Goal: Information Seeking & Learning: Learn about a topic

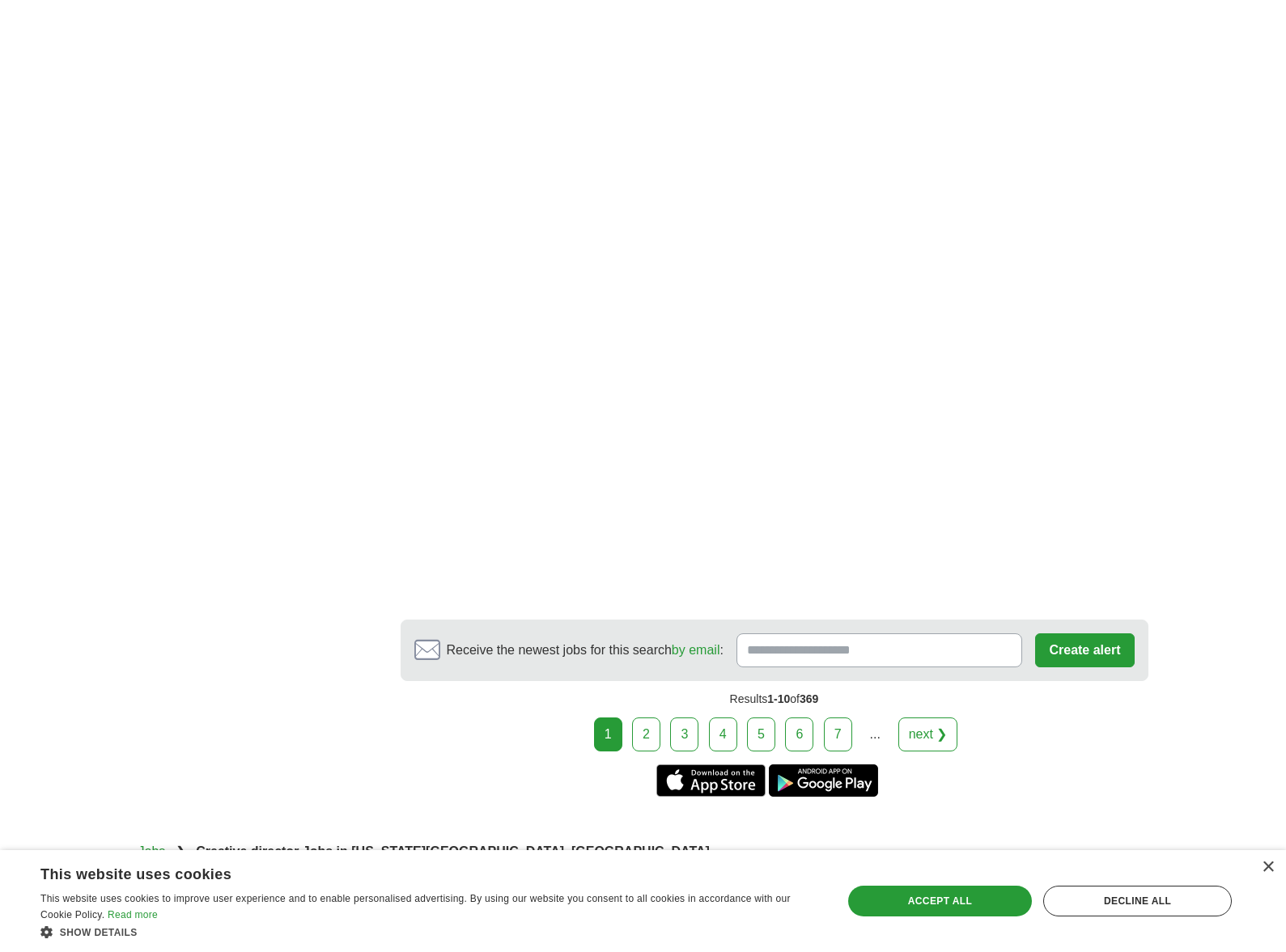
scroll to position [2266, 0]
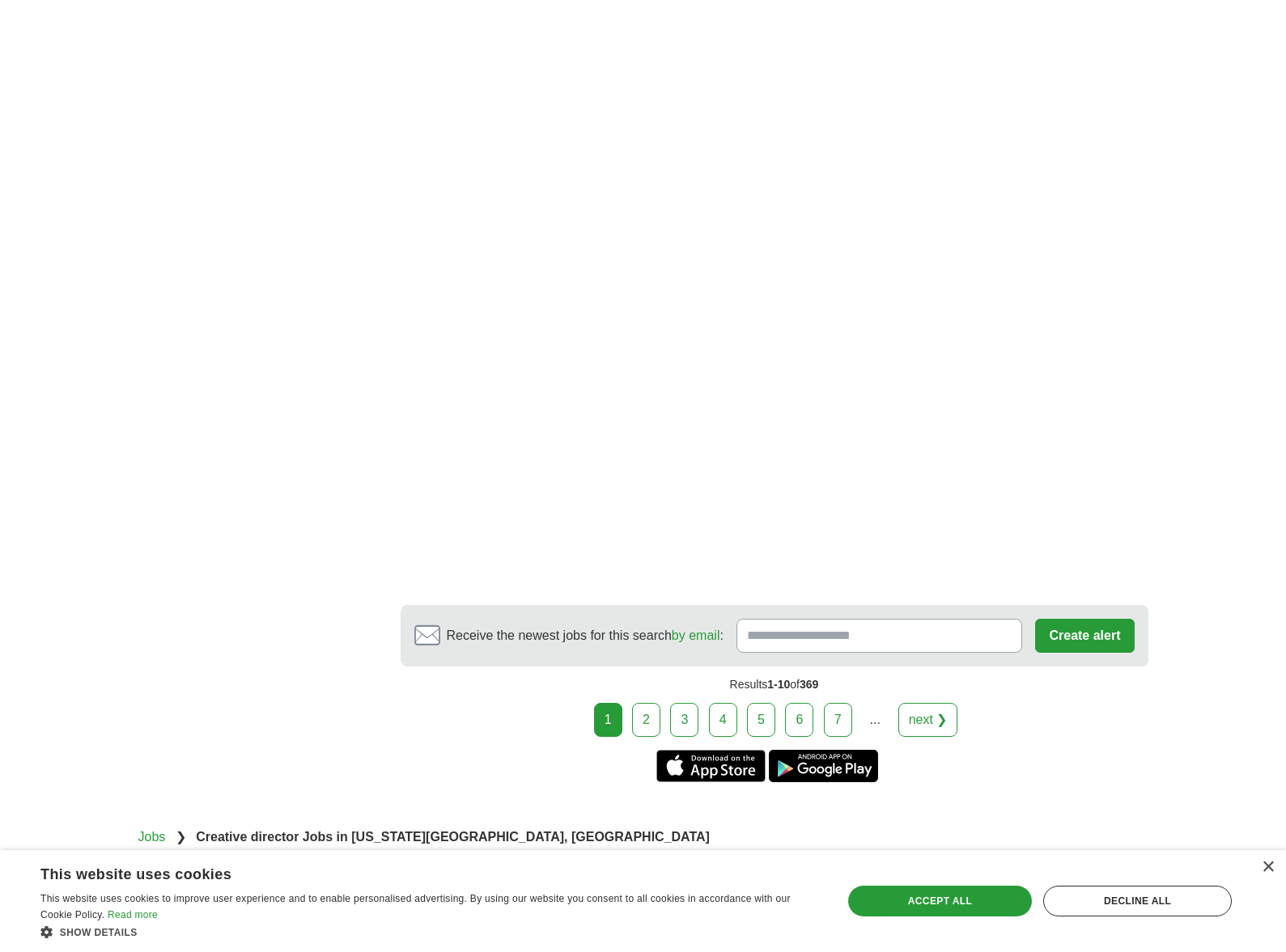
click at [691, 722] on link "3" at bounding box center [684, 720] width 29 height 34
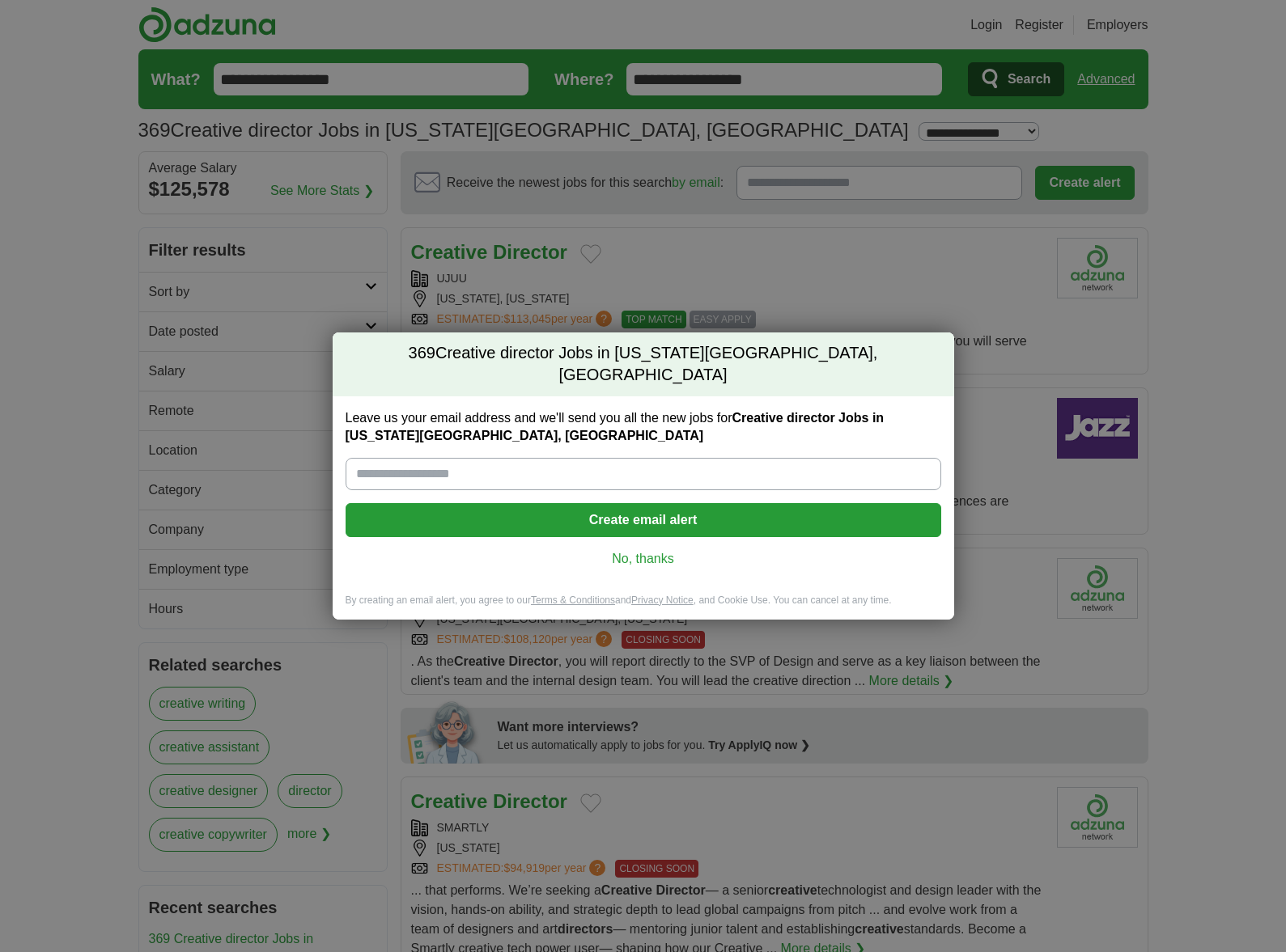
click at [654, 552] on link "No, thanks" at bounding box center [644, 558] width 570 height 18
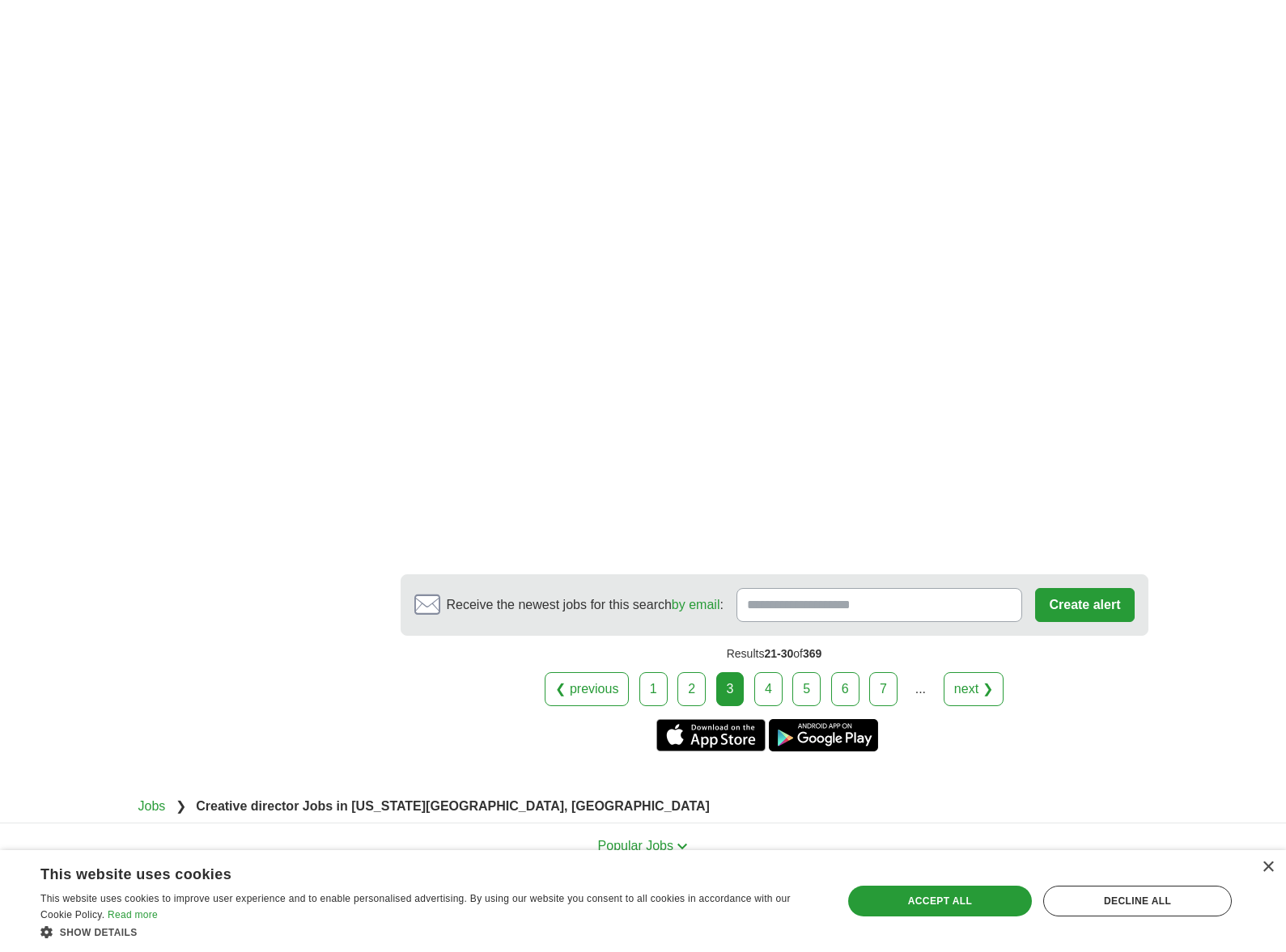
scroll to position [2564, 0]
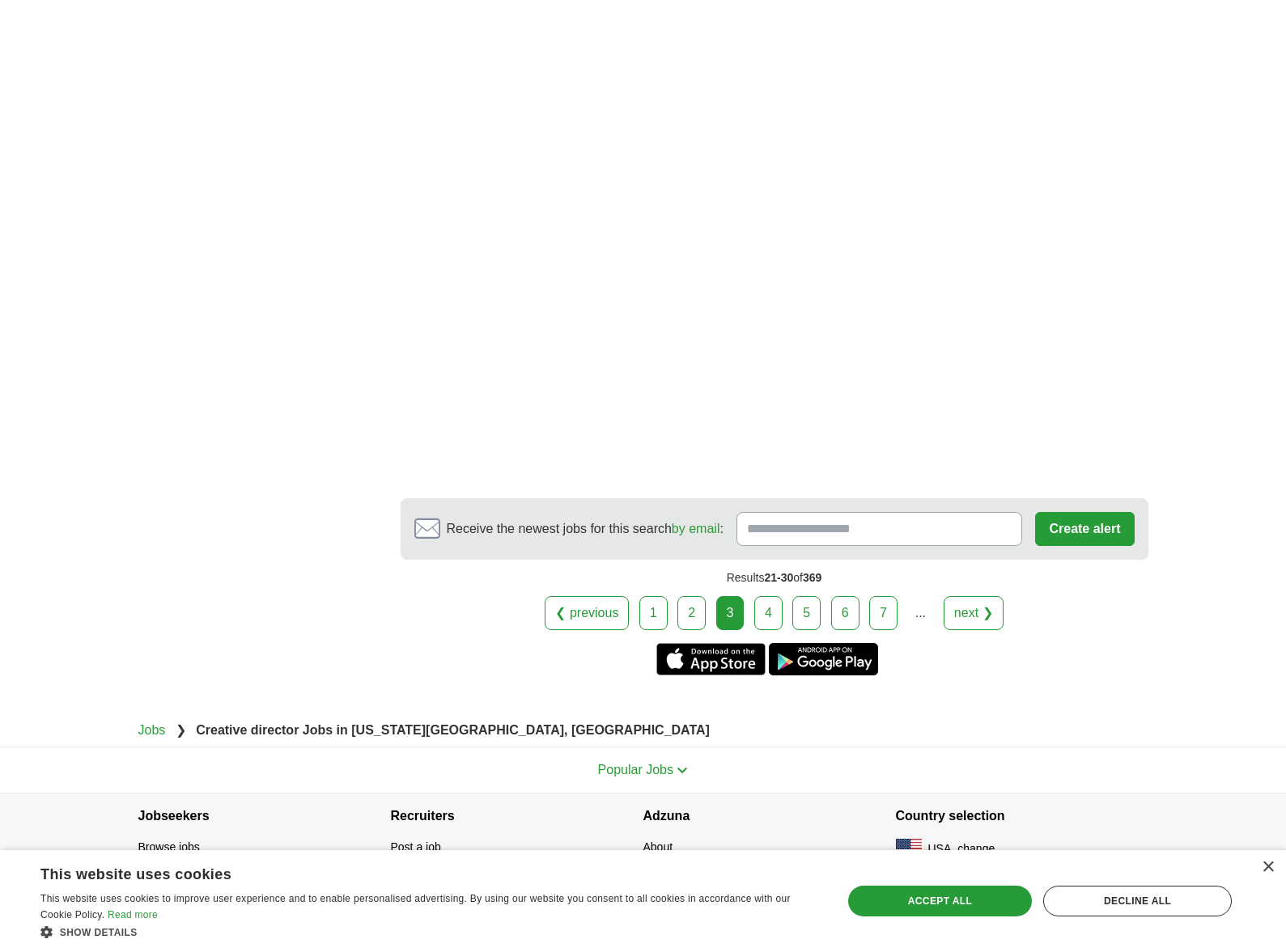
click at [775, 616] on link "4" at bounding box center [769, 613] width 29 height 34
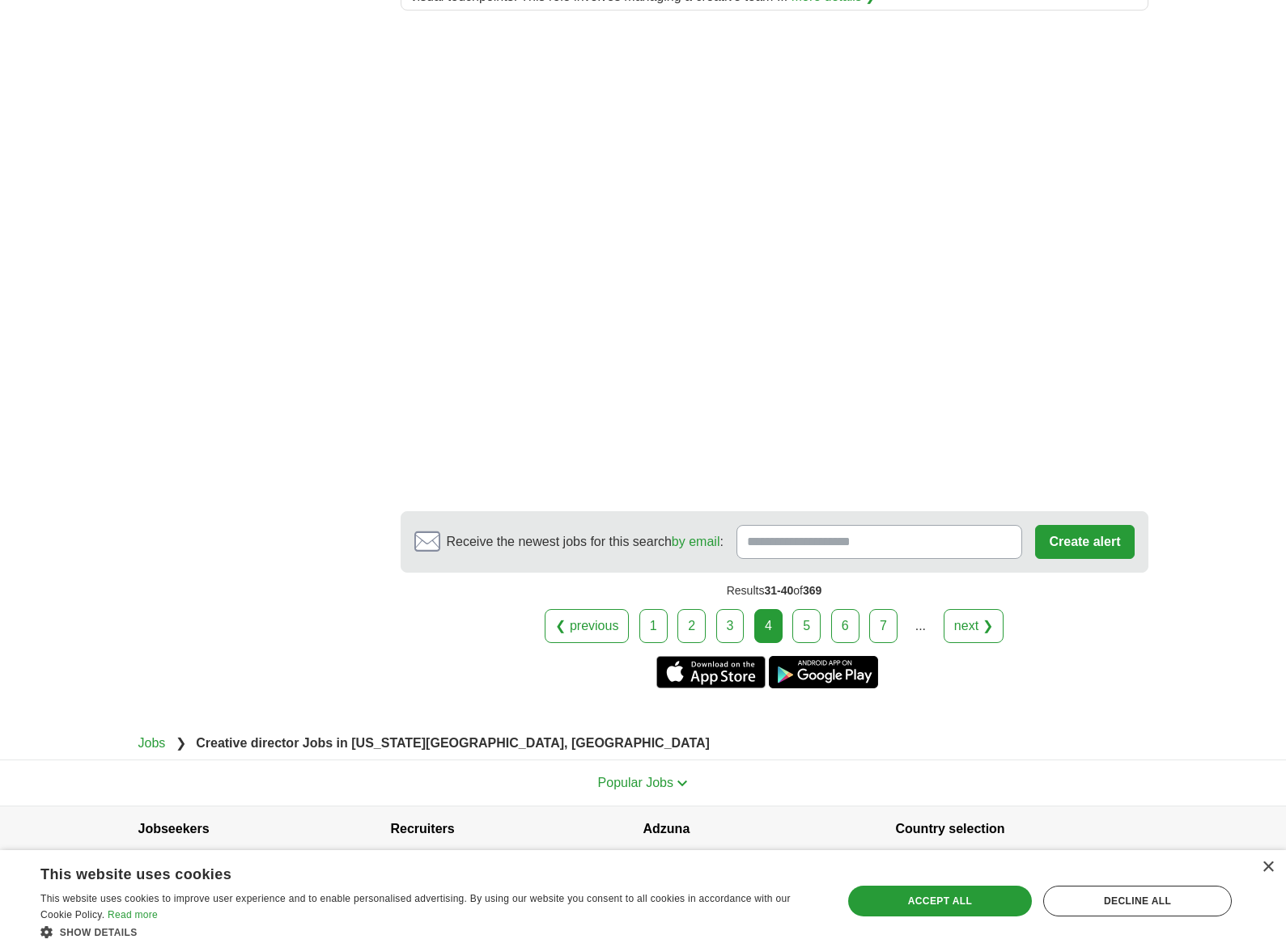
scroll to position [2047, 0]
click at [808, 615] on link "5" at bounding box center [806, 627] width 29 height 34
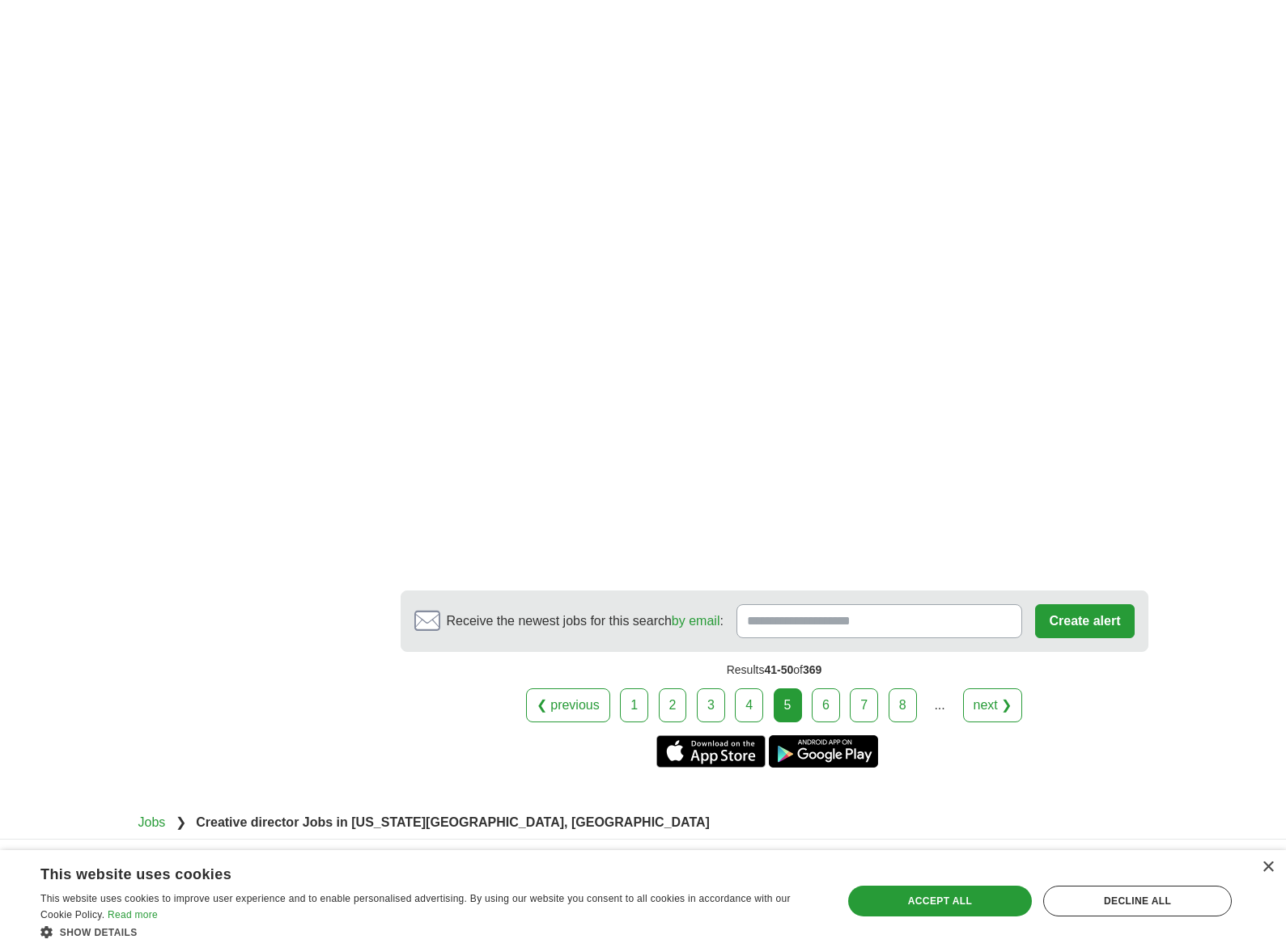
scroll to position [2601, 0]
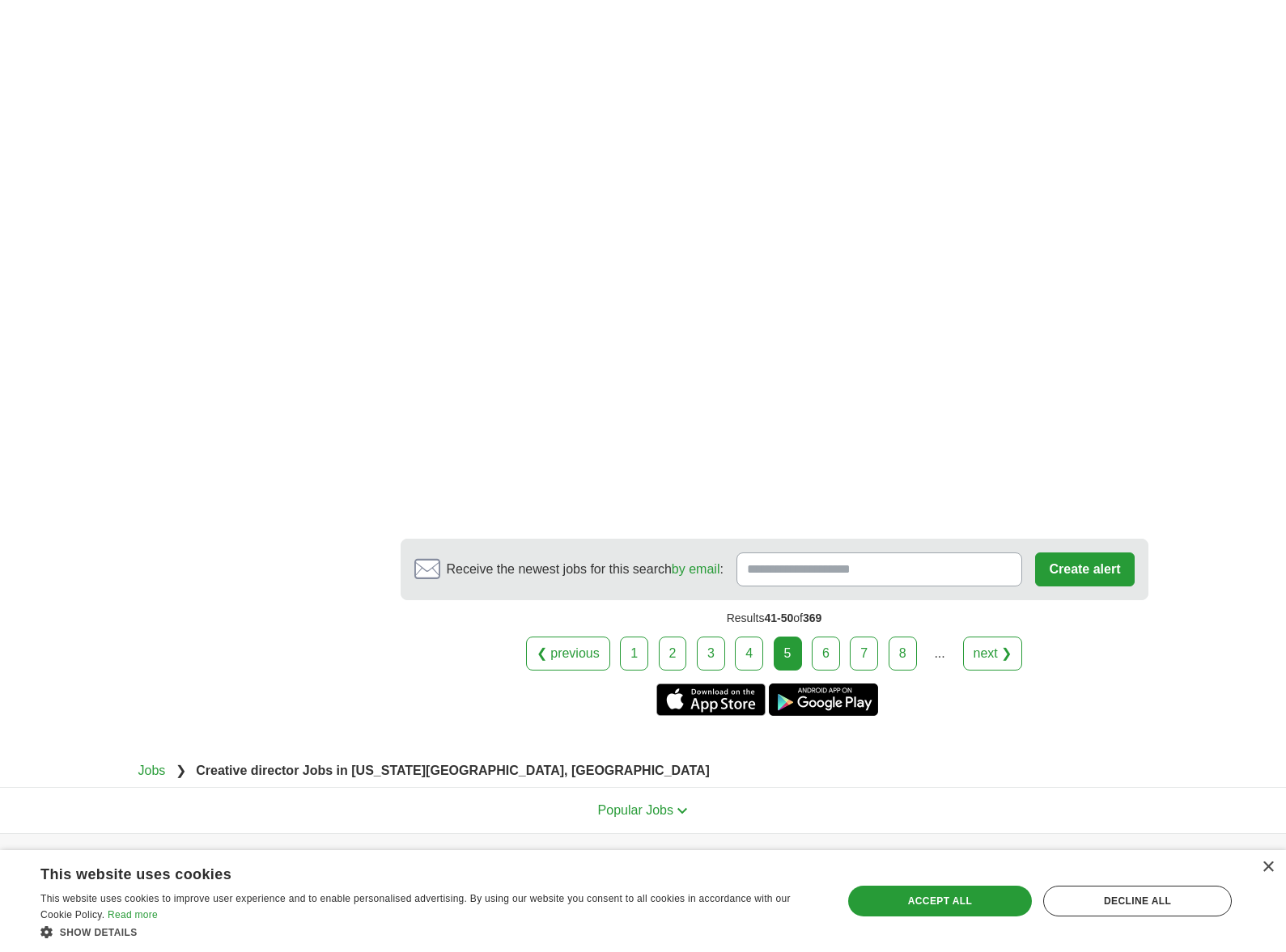
click at [818, 655] on link "6" at bounding box center [826, 654] width 29 height 34
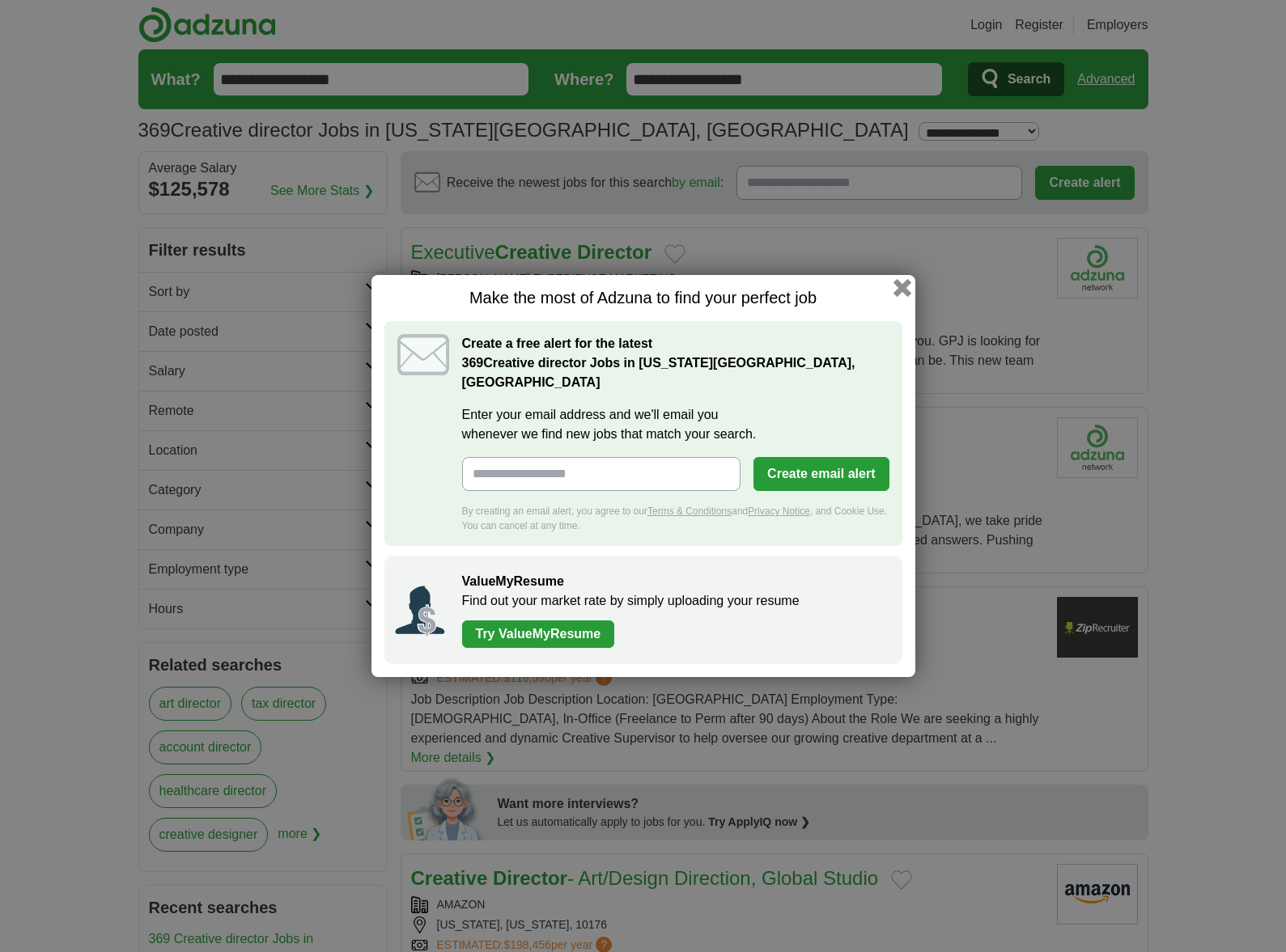
click at [904, 295] on button "button" at bounding box center [901, 287] width 18 height 18
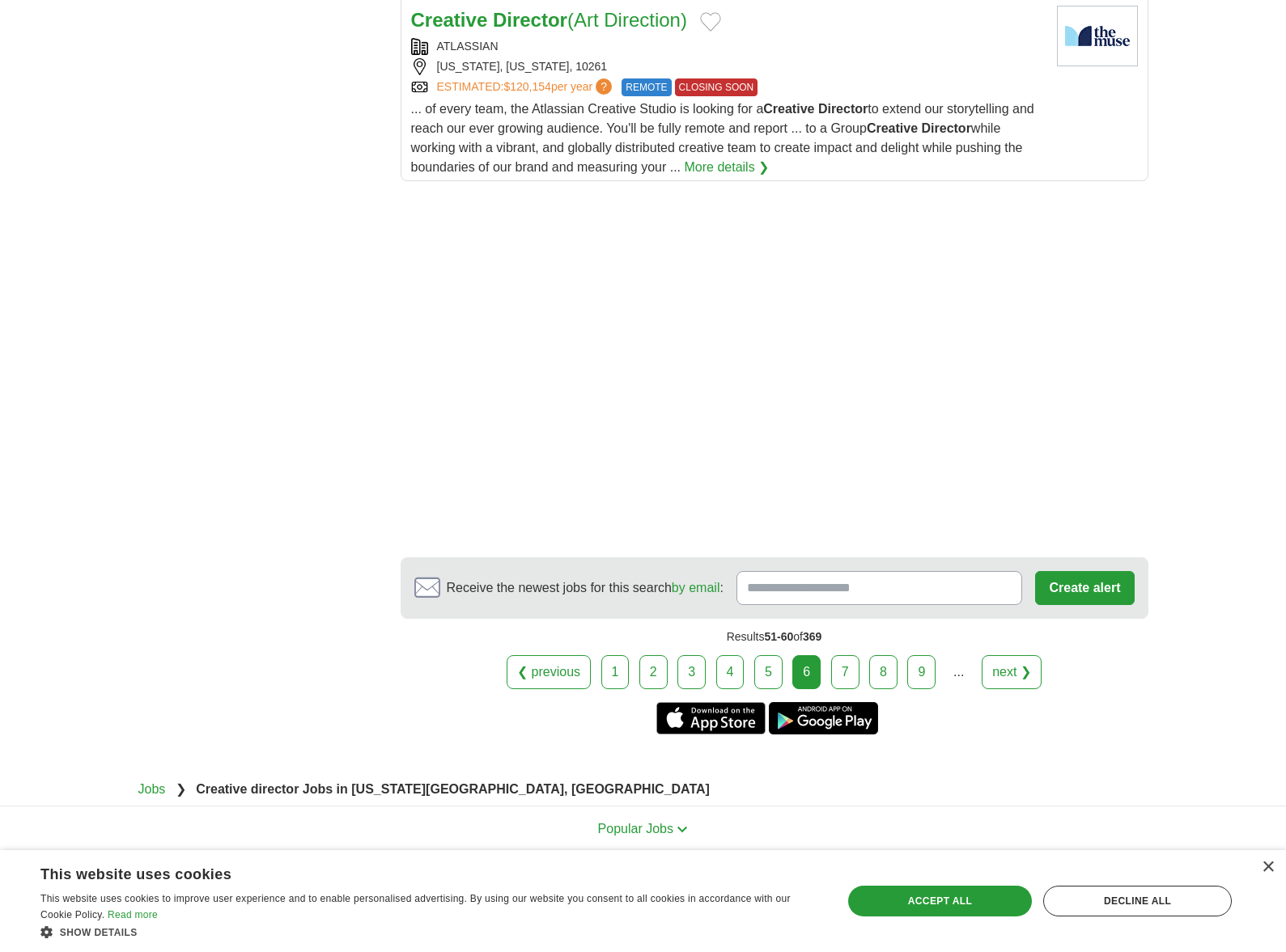
scroll to position [2096, 0]
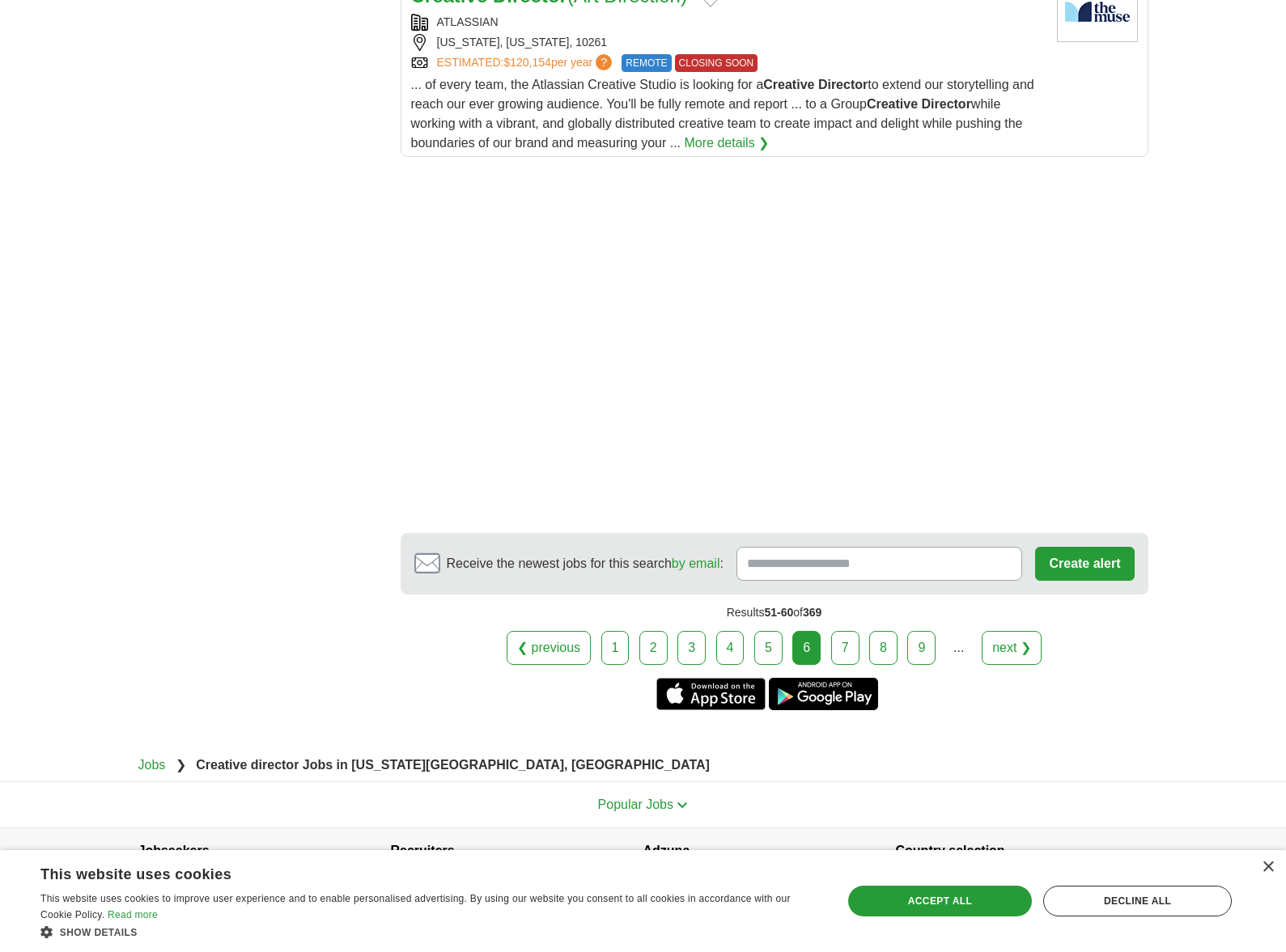
click at [851, 631] on link "7" at bounding box center [845, 648] width 29 height 34
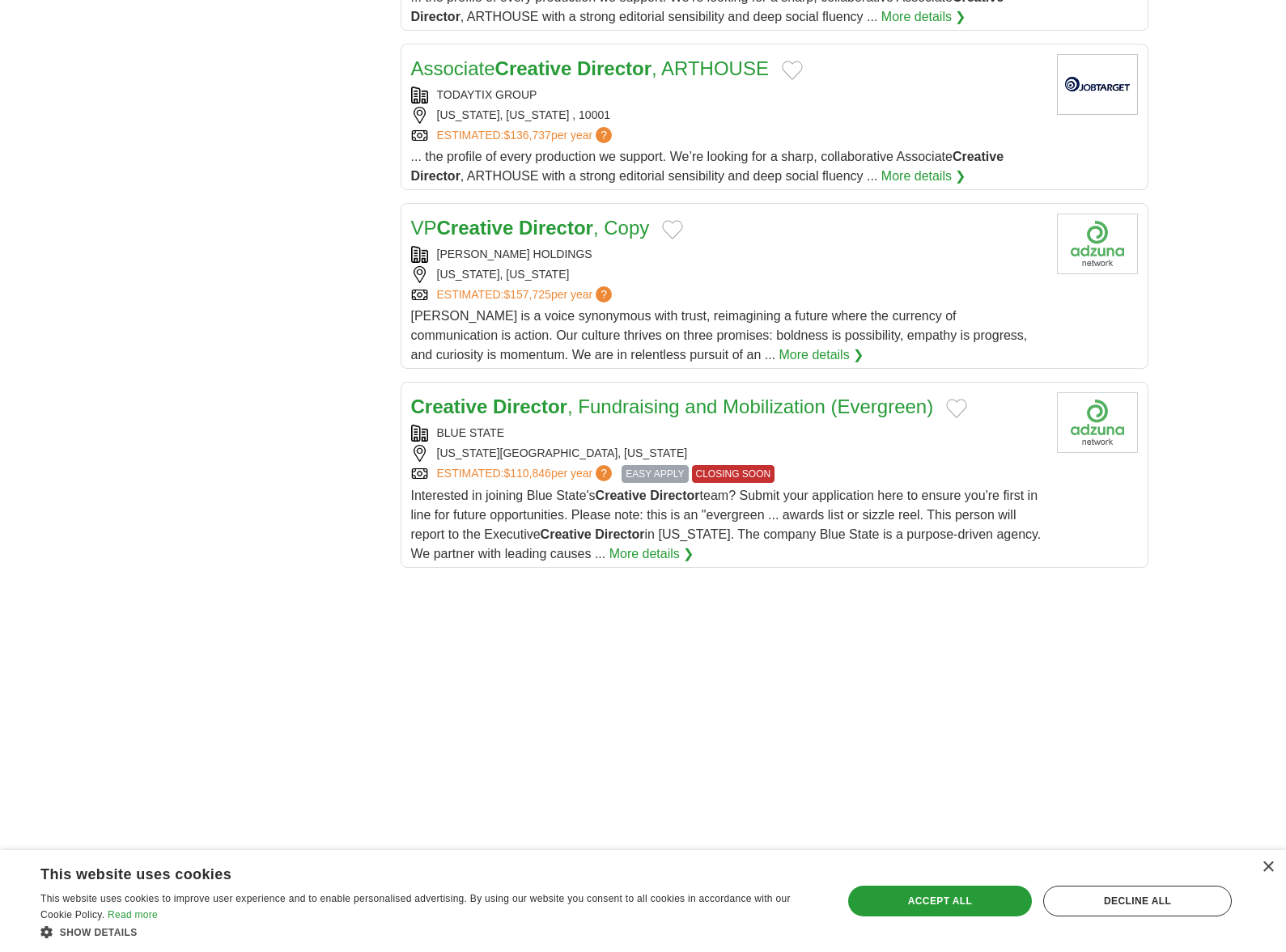
scroll to position [1581, 0]
